Goal: Find specific page/section: Find specific page/section

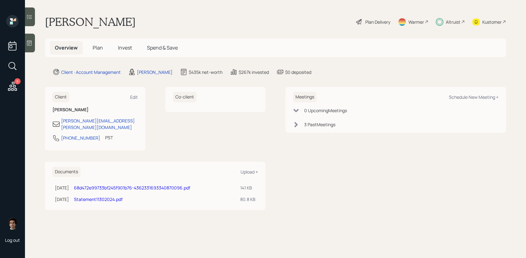
click at [96, 49] on span "Plan" at bounding box center [98, 47] width 10 height 7
